Goal: Information Seeking & Learning: Check status

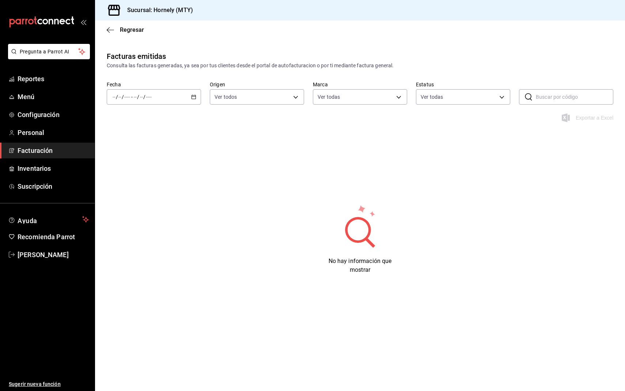
type input "f940d65f-f315-40ad-96cd-36aca2dc56c6"
click at [181, 94] on div "/ / - / /" at bounding box center [154, 96] width 94 height 15
click at [127, 143] on li "Ayer" at bounding box center [141, 135] width 68 height 16
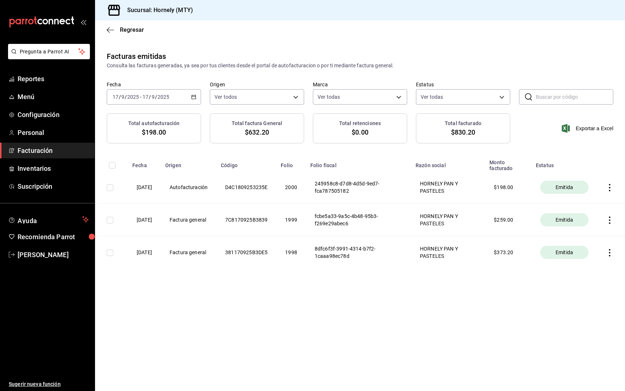
click at [608, 254] on icon "button" at bounding box center [609, 252] width 7 height 7
click at [596, 232] on div "Descargar PDF" at bounding box center [584, 234] width 35 height 6
click at [612, 216] on icon "button" at bounding box center [609, 219] width 7 height 7
click at [587, 202] on div "Descargar PDF" at bounding box center [584, 202] width 35 height 6
click at [610, 186] on icon "button" at bounding box center [609, 187] width 7 height 7
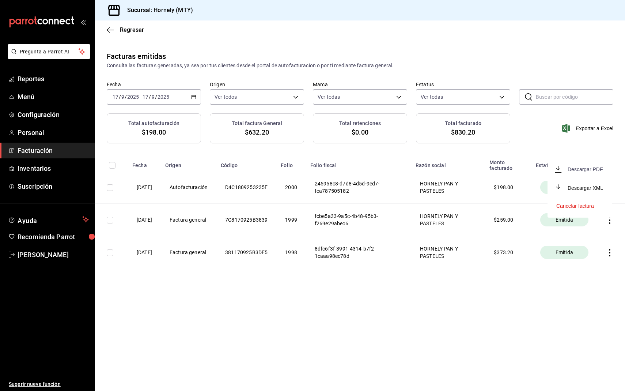
click at [597, 171] on div "Descargar PDF" at bounding box center [584, 169] width 35 height 6
click at [610, 224] on th at bounding box center [611, 219] width 28 height 33
click at [610, 221] on icon "button" at bounding box center [609, 219] width 7 height 7
click at [595, 202] on div "Descargar PDF" at bounding box center [584, 202] width 35 height 6
click at [420, 321] on main "Regresar Facturas emitidas Consulta las facturas generadas, ya sea por tus clie…" at bounding box center [360, 205] width 530 height 370
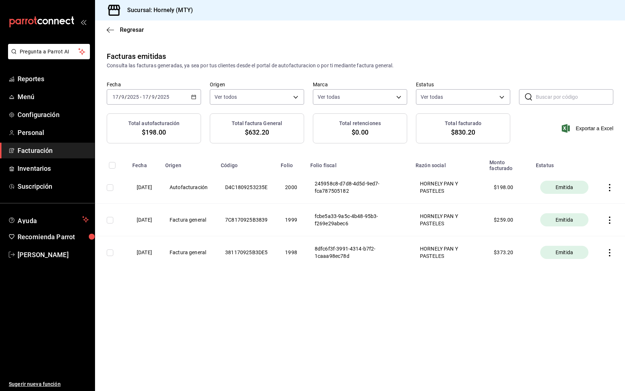
click at [462, 51] on div "Facturas emitidas Consulta las facturas generadas, ya sea por tus clientes desd…" at bounding box center [360, 60] width 530 height 19
click at [53, 80] on span "Reportes" at bounding box center [53, 79] width 71 height 10
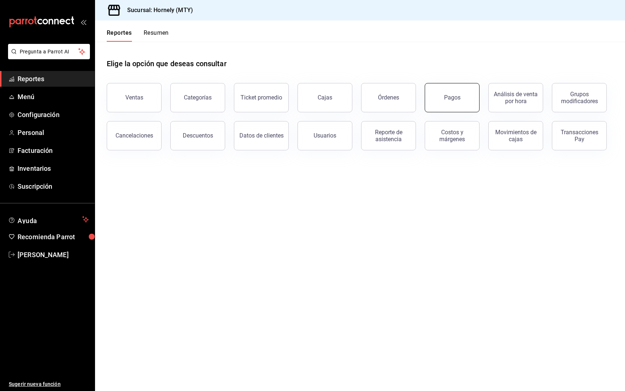
click at [445, 102] on button "Pagos" at bounding box center [451, 97] width 55 height 29
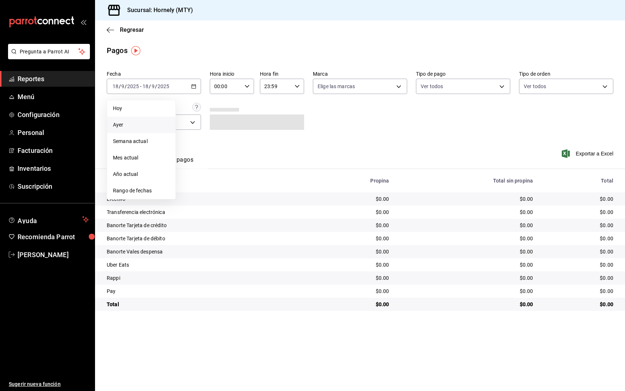
click at [143, 123] on span "Ayer" at bounding box center [141, 125] width 57 height 8
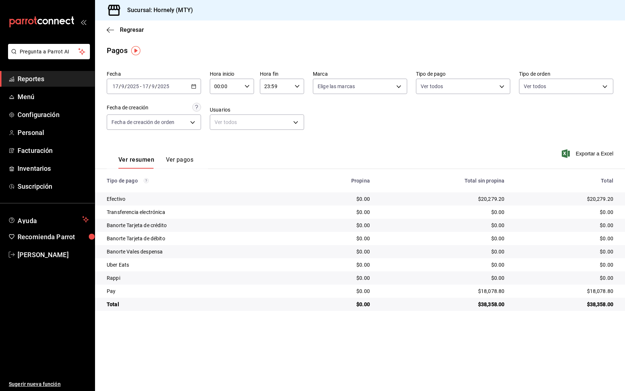
click at [602, 198] on div "$20,279.20" at bounding box center [564, 198] width 97 height 7
copy div "20,279.20"
click at [601, 290] on div "$18,078.80" at bounding box center [564, 290] width 97 height 7
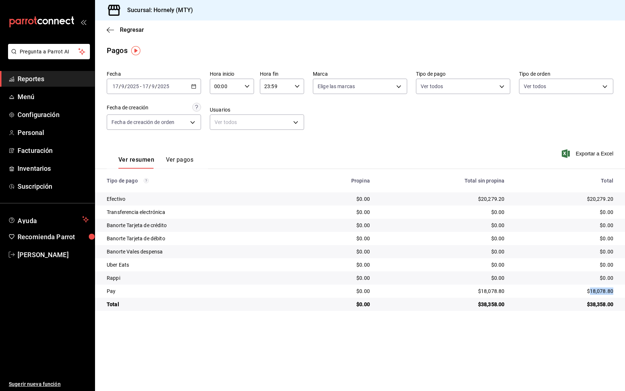
copy div "18,078.80"
click at [418, 144] on div "Ver resumen Ver pagos Exportar a Excel" at bounding box center [360, 157] width 530 height 39
click at [66, 80] on span "Reportes" at bounding box center [53, 79] width 71 height 10
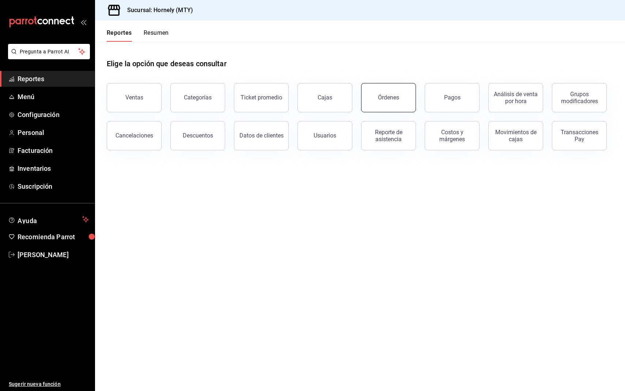
click at [373, 103] on button "Órdenes" at bounding box center [388, 97] width 55 height 29
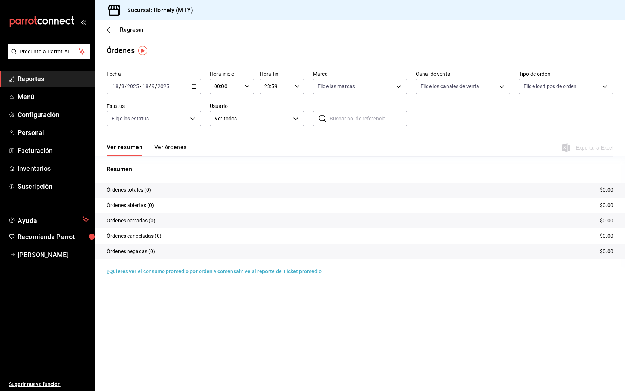
click at [192, 87] on icon "button" at bounding box center [193, 86] width 5 height 5
click at [153, 126] on span "Ayer" at bounding box center [141, 125] width 57 height 8
click at [149, 190] on p "Órdenes totales (327)" at bounding box center [132, 190] width 50 height 8
copy p "327"
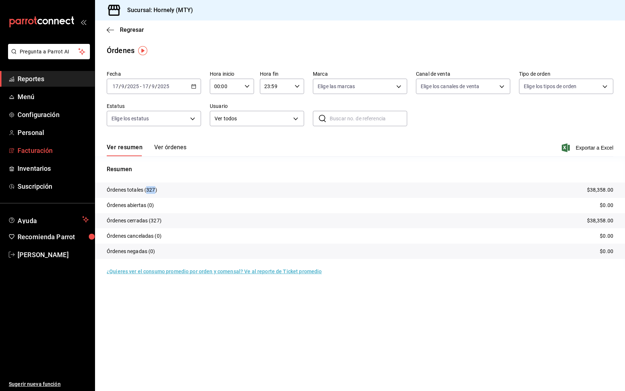
click at [40, 147] on span "Facturación" at bounding box center [53, 150] width 71 height 10
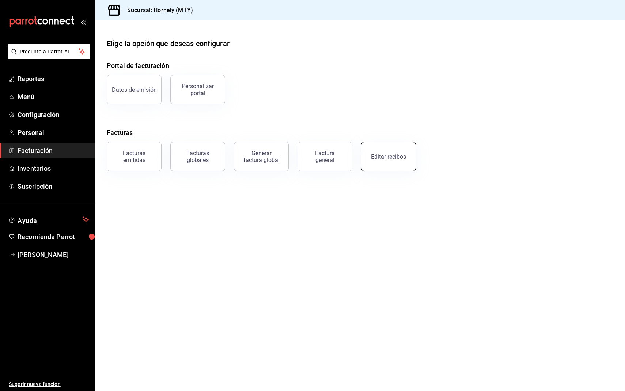
click at [381, 151] on button "Editar recibos" at bounding box center [388, 156] width 55 height 29
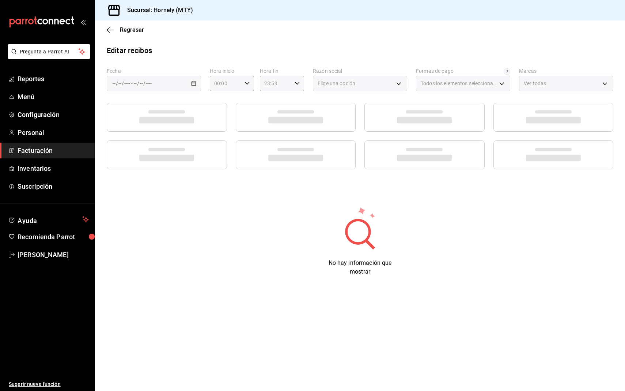
type input "fb0911c4-8c81-440c-afc8-d8364f99058a"
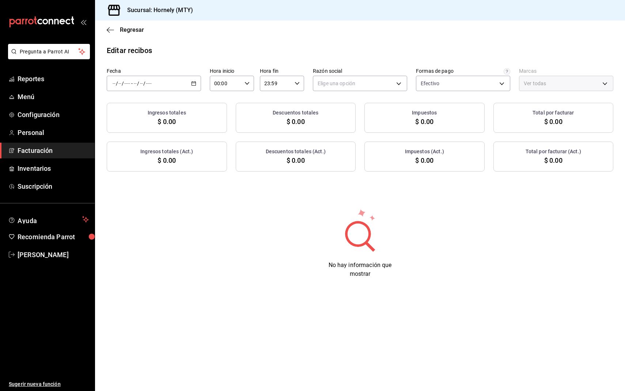
click at [196, 79] on div "/ / - / /" at bounding box center [154, 83] width 94 height 15
click at [142, 122] on span "Ayer" at bounding box center [141, 122] width 57 height 8
click at [372, 76] on body "Pregunta a Parrot AI Reportes Menú Configuración Personal Facturación Inventari…" at bounding box center [312, 195] width 625 height 391
click at [350, 115] on li "HORNELY PAN Y PASTELES" at bounding box center [360, 121] width 94 height 14
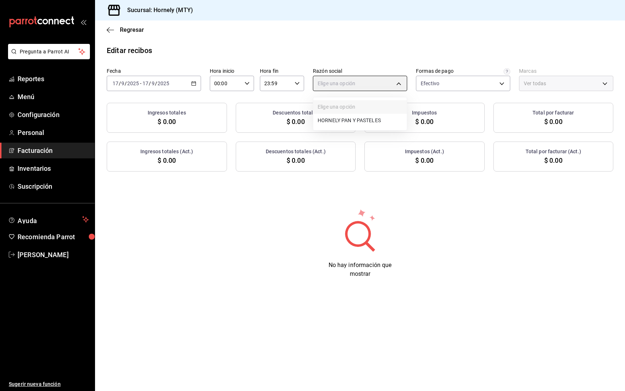
type input "b2cd780a-b572-4f60-9a57-482b6a6c9eaf"
type input "f940d65f-f315-40ad-96cd-36aca2dc56c6"
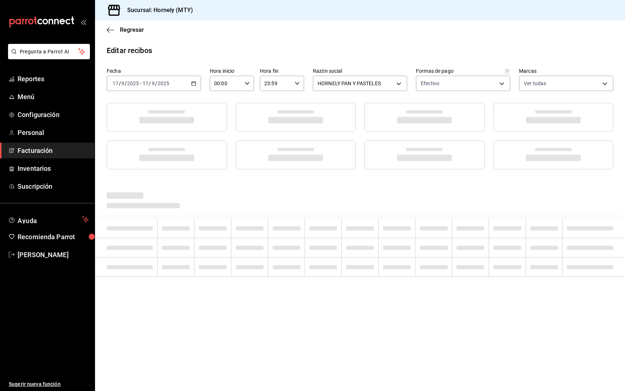
click at [372, 36] on div "Regresar" at bounding box center [360, 29] width 530 height 19
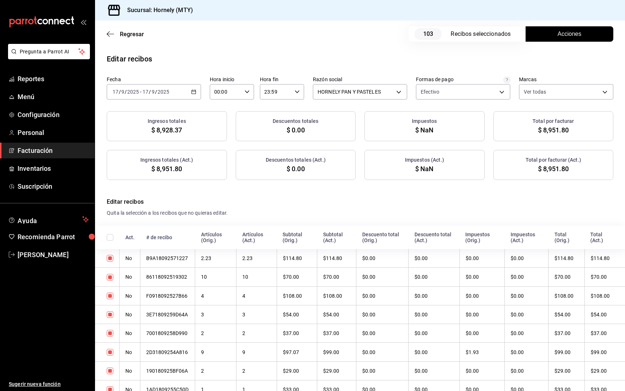
checkbox input "true"
click at [533, 32] on button "Acciones" at bounding box center [569, 33] width 88 height 15
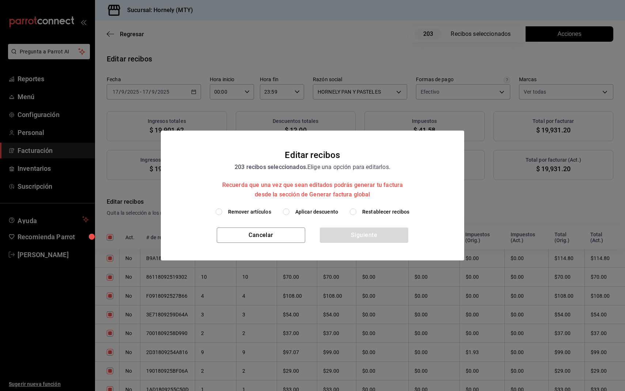
click at [295, 212] on label "Aplicar descuento" at bounding box center [310, 212] width 55 height 8
click at [289, 212] on input "Aplicar descuento" at bounding box center [286, 211] width 7 height 7
radio input "true"
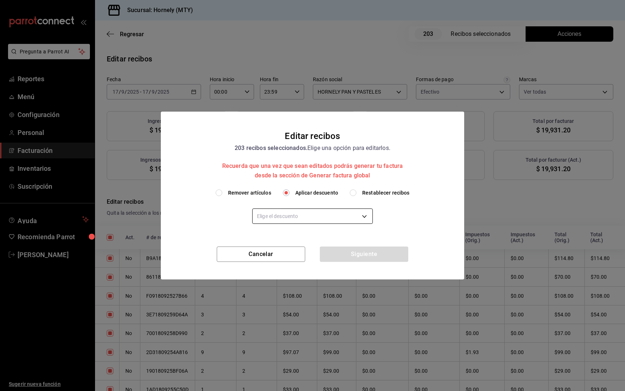
click at [296, 219] on body "Pregunta a Parrot AI Reportes Menú Configuración Personal Facturación Inventari…" at bounding box center [312, 195] width 625 height 391
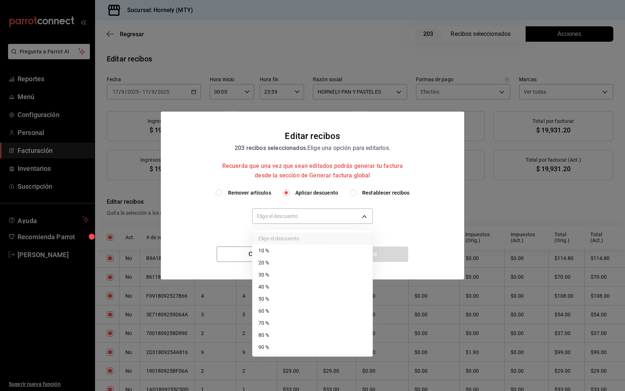
click at [289, 285] on li "40 %" at bounding box center [312, 287] width 120 height 12
type input "40"
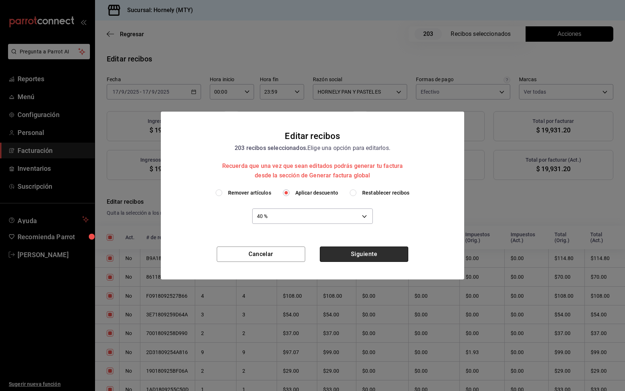
click at [350, 254] on button "Siguiente" at bounding box center [364, 253] width 88 height 15
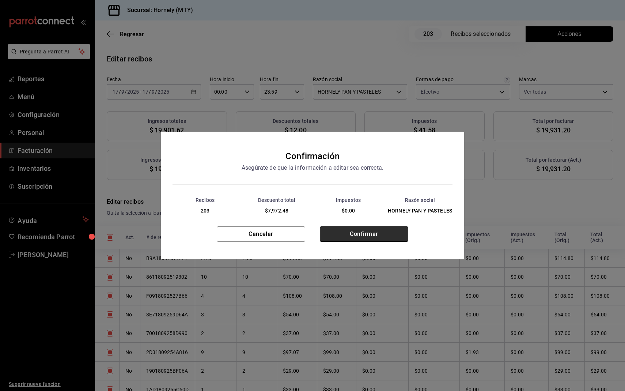
click at [366, 230] on button "Confirmar" at bounding box center [364, 233] width 88 height 15
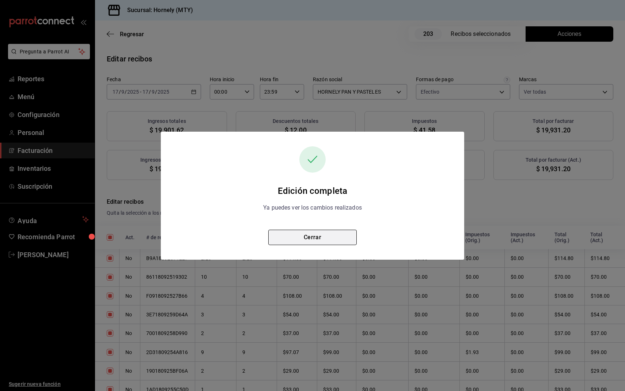
click at [342, 232] on button "Cerrar" at bounding box center [312, 236] width 88 height 15
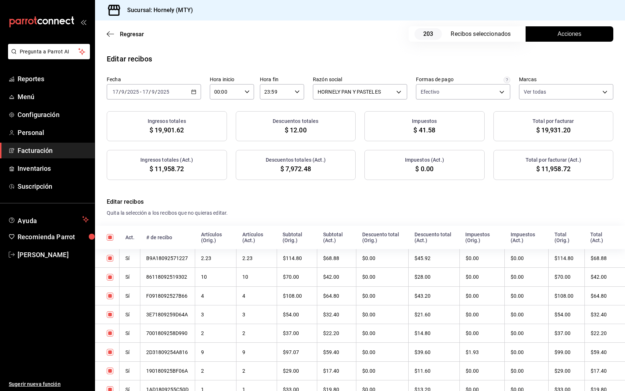
click at [561, 167] on span "$ 11,958.72" at bounding box center [553, 169] width 34 height 10
click at [553, 169] on span "$ 11,958.72" at bounding box center [553, 169] width 34 height 10
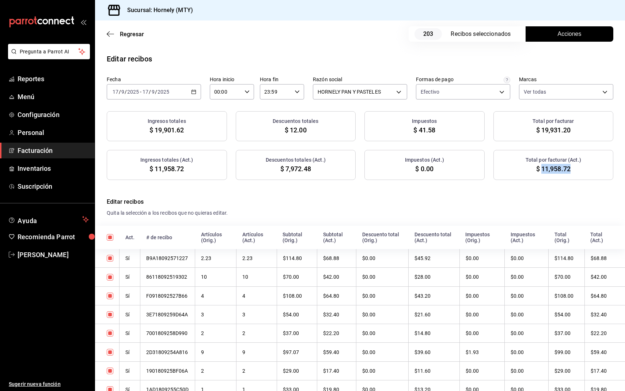
click at [553, 169] on span "$ 11,958.72" at bounding box center [553, 169] width 34 height 10
copy div "$ 11,958.72"
click at [359, 38] on div "Regresar 203 Recibos seleccionados Acciones" at bounding box center [360, 33] width 530 height 27
click at [555, 170] on span "$ 11,958.72" at bounding box center [553, 169] width 34 height 10
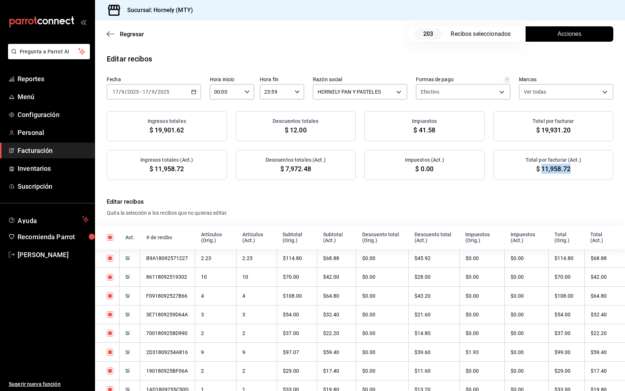
click at [555, 170] on span "$ 11,958.72" at bounding box center [553, 169] width 34 height 10
copy span "11,958.72"
click at [287, 171] on span "$ 7,972.48" at bounding box center [295, 169] width 31 height 10
copy span "7,972.48"
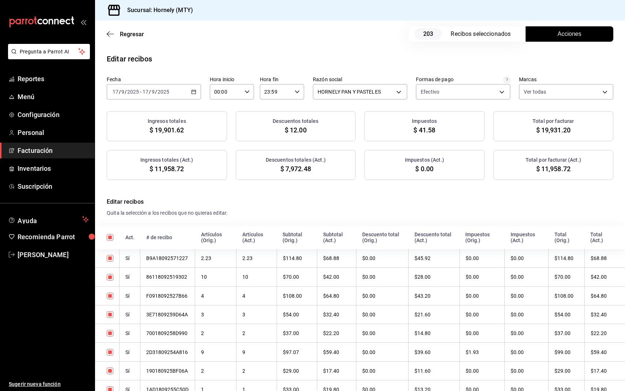
click at [456, 58] on div "Editar recibos" at bounding box center [360, 58] width 530 height 11
click at [248, 33] on div "Regresar 203 Recibos seleccionados Acciones" at bounding box center [360, 33] width 530 height 27
click at [221, 54] on div "Editar recibos" at bounding box center [360, 58] width 530 height 11
click at [57, 75] on span "Reportes" at bounding box center [53, 79] width 71 height 10
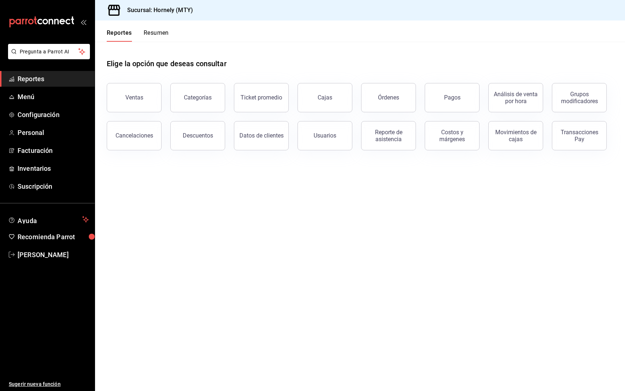
click at [393, 221] on main "Elige la opción que deseas consultar Ventas Categorías Ticket promedio Cajas Ór…" at bounding box center [360, 216] width 530 height 349
click at [513, 152] on div "Elige la opción que deseas consultar Ventas Categorías Ticket promedio Cajas Ór…" at bounding box center [360, 102] width 530 height 120
click at [513, 145] on button "Movimientos de cajas" at bounding box center [515, 135] width 55 height 29
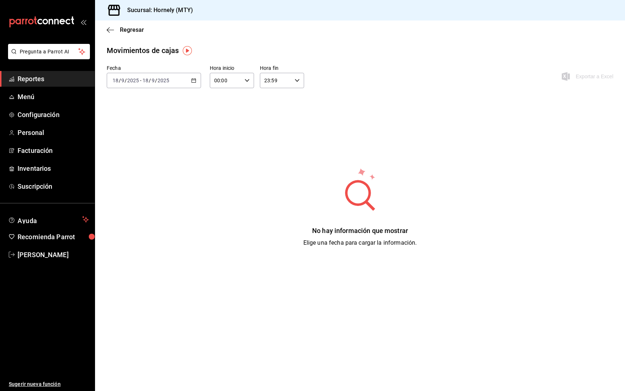
click at [192, 82] on \(Stroke\) "button" at bounding box center [193, 81] width 4 height 4
click at [140, 116] on span "Ayer" at bounding box center [141, 119] width 57 height 8
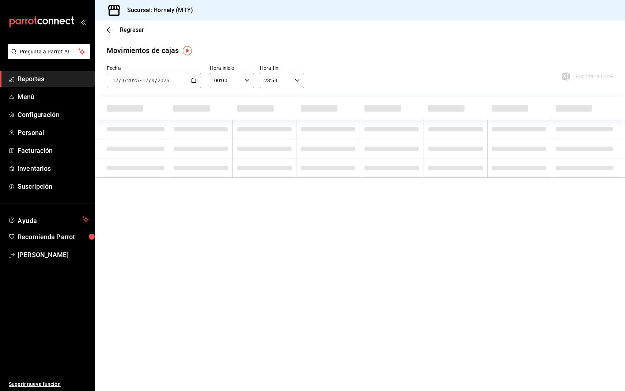
click at [365, 47] on div "Movimientos de cajas" at bounding box center [360, 50] width 506 height 11
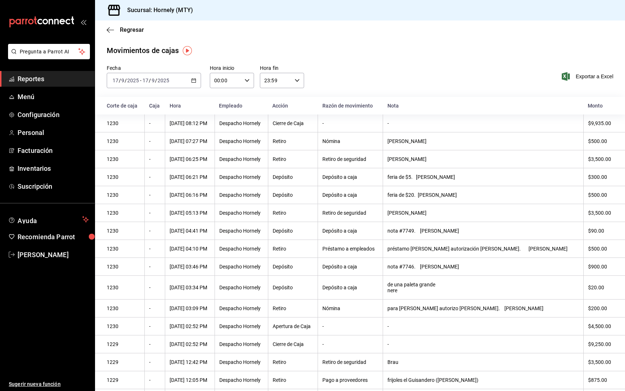
click at [367, 53] on div "Movimientos de cajas" at bounding box center [360, 50] width 506 height 11
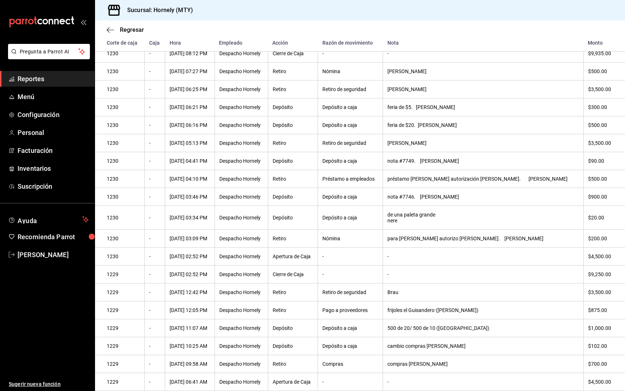
scroll to position [89, 0]
click at [595, 313] on th "$875.00" at bounding box center [604, 310] width 42 height 18
click at [50, 78] on span "Reportes" at bounding box center [53, 79] width 71 height 10
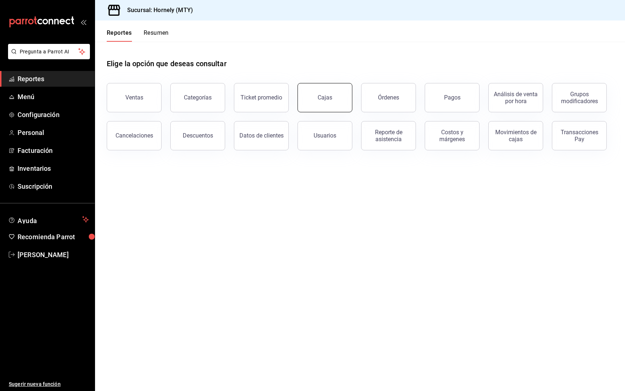
click at [332, 94] on link "Cajas" at bounding box center [324, 97] width 55 height 29
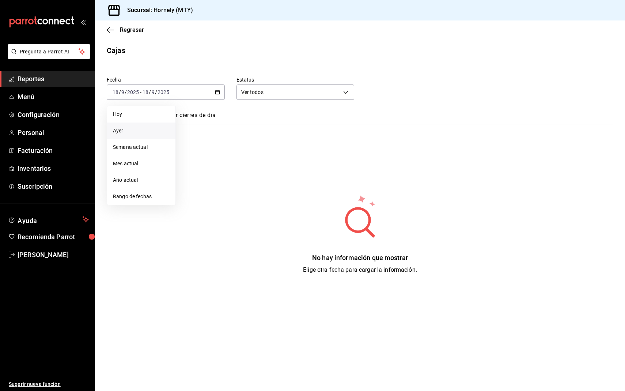
click at [146, 125] on li "Ayer" at bounding box center [141, 130] width 68 height 16
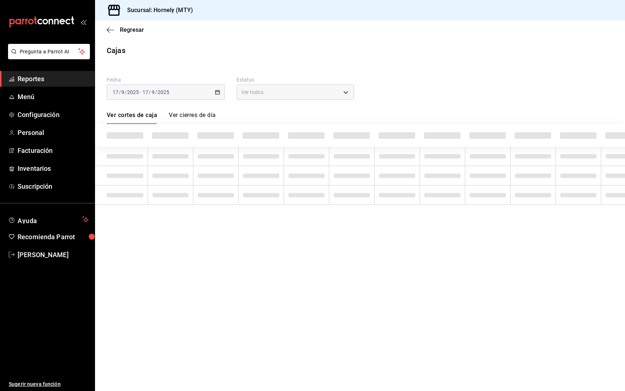
click at [341, 16] on div "Sucursal: Hornely (MTY)" at bounding box center [360, 10] width 530 height 20
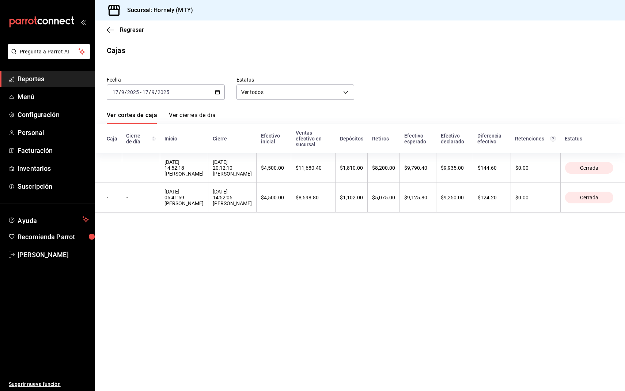
click at [413, 71] on div "Fecha 2025-09-17 17 / 9 / 2025 - 2025-09-17 17 / 9 / 2025 Estatus Ver todos ALL" at bounding box center [354, 82] width 518 height 35
